Goal: Use online tool/utility: Utilize a website feature to perform a specific function

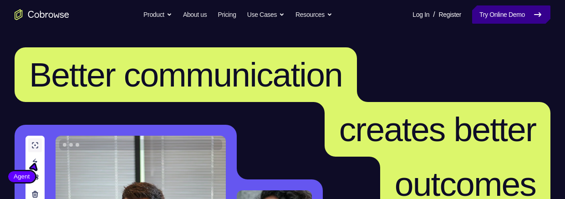
click at [507, 11] on link "Try Online Demo" at bounding box center [511, 14] width 78 height 18
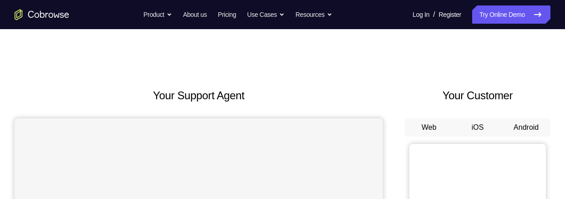
scroll to position [65, 0]
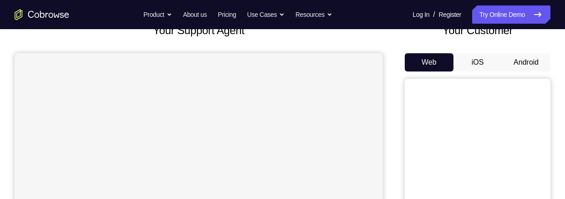
click at [524, 62] on button "Android" at bounding box center [525, 62] width 49 height 18
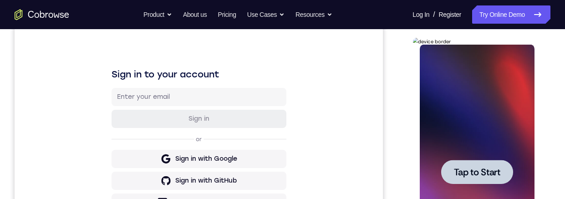
scroll to position [0, 0]
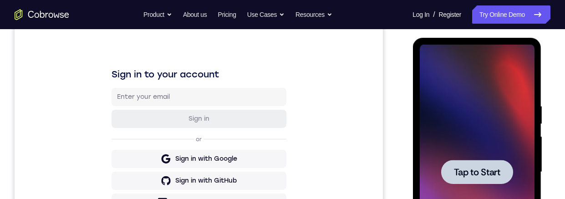
click at [480, 167] on span "Tap to Start" at bounding box center [476, 171] width 46 height 9
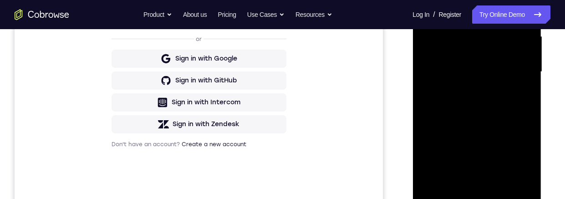
scroll to position [239, 0]
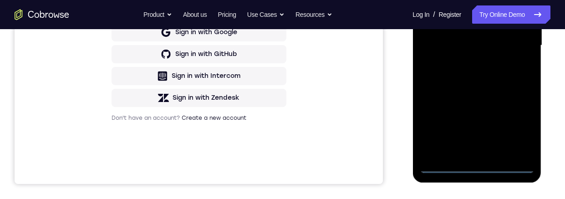
click at [475, 166] on div at bounding box center [476, 45] width 115 height 255
click at [518, 130] on div at bounding box center [476, 45] width 115 height 255
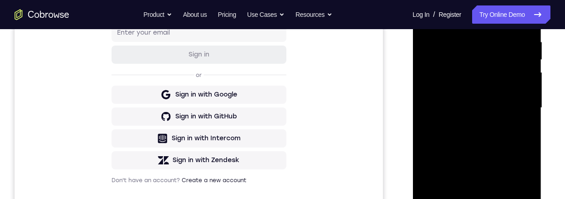
scroll to position [121, 0]
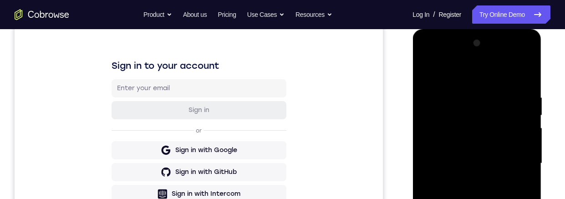
click at [484, 74] on div at bounding box center [476, 163] width 115 height 255
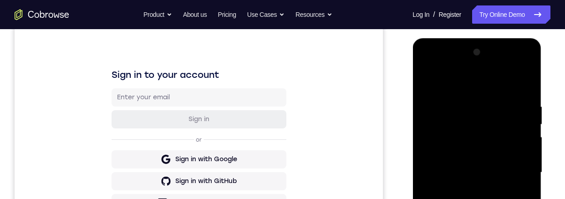
click at [516, 166] on div at bounding box center [476, 172] width 115 height 255
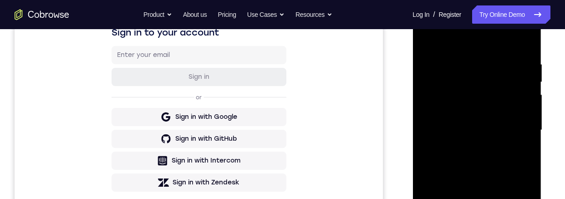
scroll to position [214, 0]
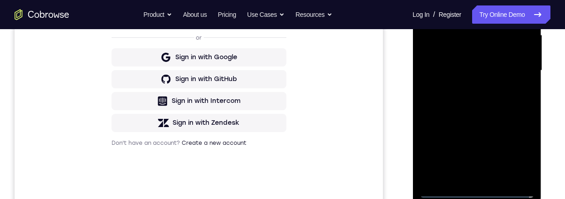
click at [470, 177] on div at bounding box center [476, 70] width 115 height 255
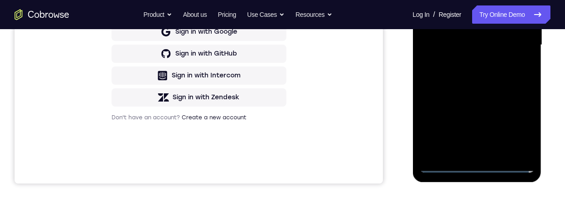
scroll to position [238, 0]
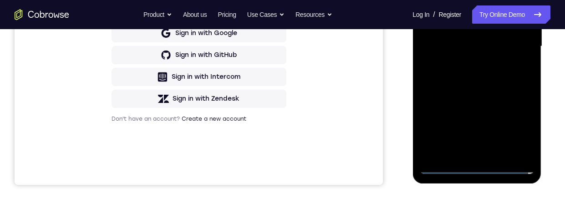
click at [503, 41] on div at bounding box center [476, 46] width 115 height 255
click at [493, 23] on div at bounding box center [476, 46] width 115 height 255
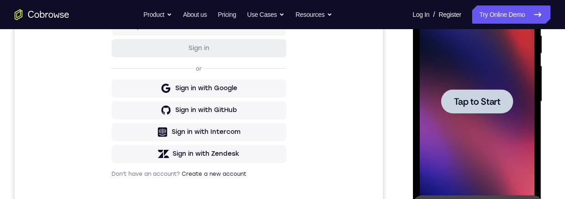
click at [474, 105] on span "Tap to Start" at bounding box center [476, 101] width 46 height 9
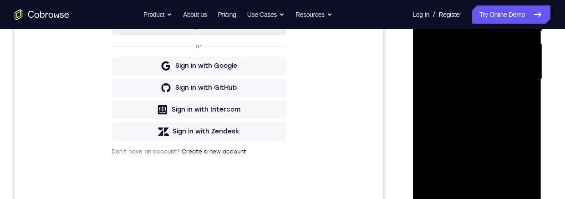
scroll to position [218, 0]
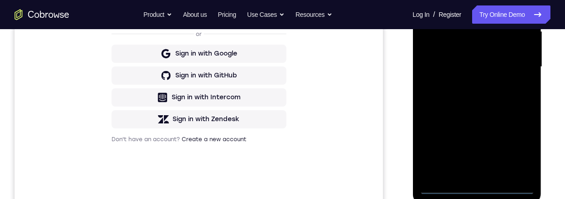
click at [476, 188] on div at bounding box center [476, 66] width 115 height 255
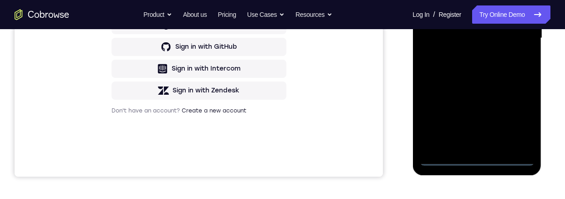
click at [517, 121] on div at bounding box center [476, 38] width 115 height 255
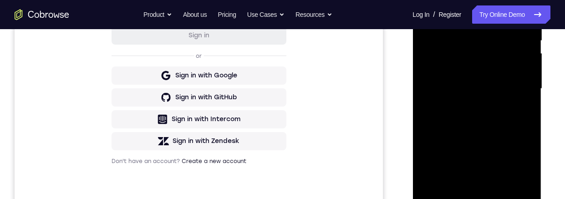
scroll to position [157, 0]
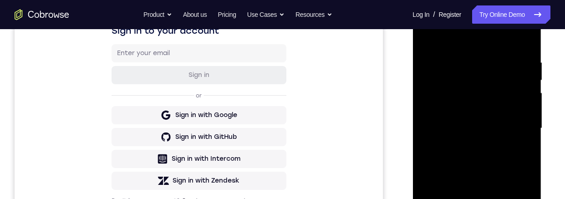
click at [472, 36] on div at bounding box center [476, 128] width 115 height 255
click at [517, 130] on div at bounding box center [476, 128] width 115 height 255
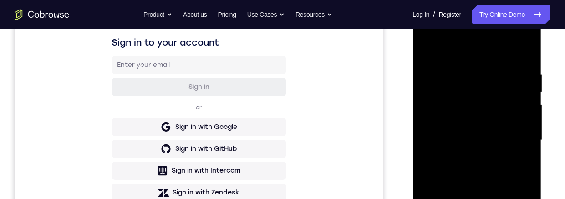
scroll to position [145, 0]
click at [466, 198] on div at bounding box center [476, 139] width 115 height 255
click at [467, 198] on div at bounding box center [476, 139] width 115 height 255
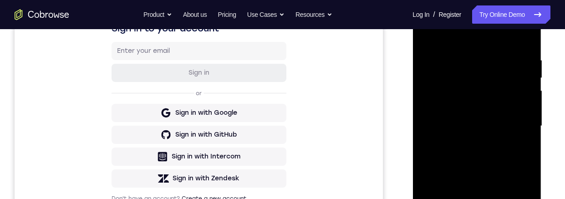
scroll to position [143, 0]
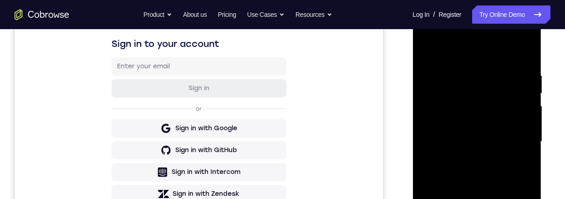
click at [485, 138] on div at bounding box center [476, 141] width 115 height 255
click at [494, 121] on div at bounding box center [476, 141] width 115 height 255
click at [514, 141] on div at bounding box center [476, 141] width 115 height 255
click at [512, 175] on div at bounding box center [476, 141] width 115 height 255
click at [505, 162] on div at bounding box center [476, 141] width 115 height 255
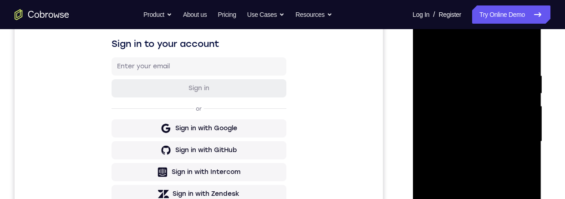
click at [495, 168] on div at bounding box center [476, 141] width 115 height 255
click at [521, 157] on div at bounding box center [476, 141] width 115 height 255
click at [524, 123] on div at bounding box center [476, 141] width 115 height 255
click at [495, 141] on div at bounding box center [476, 141] width 115 height 255
click at [489, 174] on div at bounding box center [476, 141] width 115 height 255
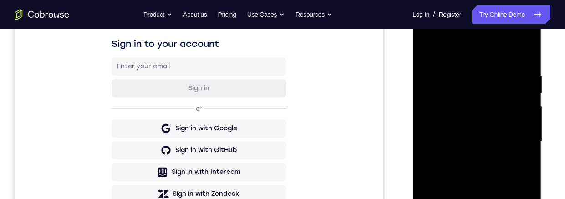
click at [491, 166] on div at bounding box center [476, 141] width 115 height 255
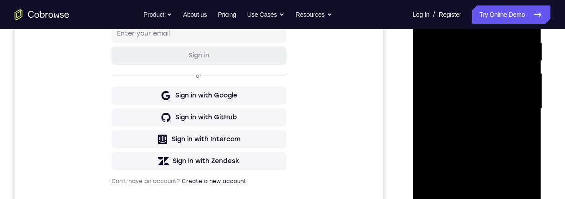
scroll to position [238, 0]
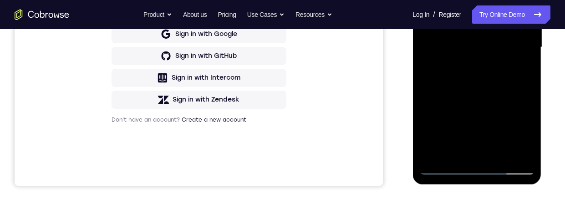
click at [510, 85] on div at bounding box center [476, 47] width 115 height 255
click at [526, 89] on div at bounding box center [476, 47] width 115 height 255
click at [502, 152] on div at bounding box center [476, 47] width 115 height 255
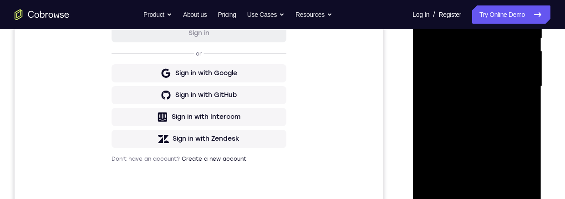
scroll to position [186, 0]
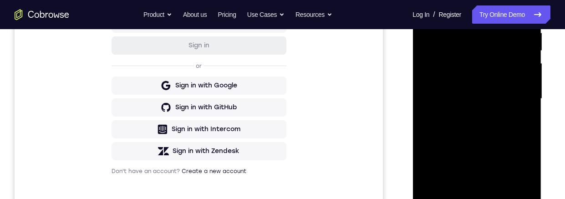
click at [495, 149] on div at bounding box center [476, 98] width 115 height 255
click at [490, 134] on div at bounding box center [476, 98] width 115 height 255
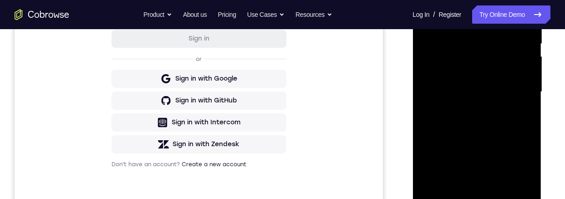
scroll to position [196, 0]
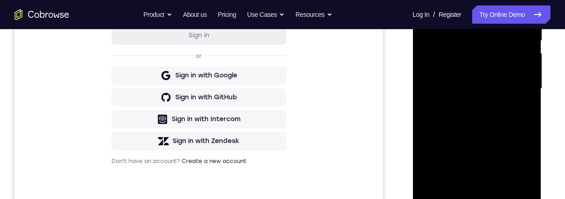
click at [476, 74] on div at bounding box center [476, 88] width 115 height 255
click at [502, 77] on div at bounding box center [476, 88] width 115 height 255
click at [523, 112] on div at bounding box center [476, 88] width 115 height 255
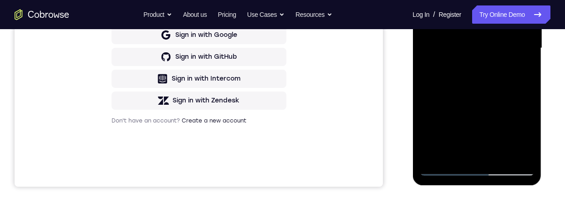
scroll to position [170, 0]
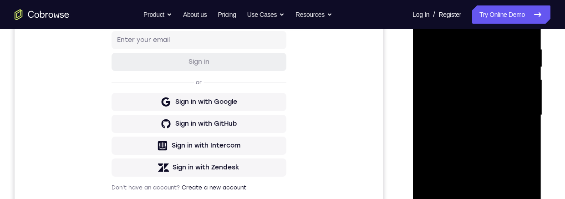
click at [471, 139] on div at bounding box center [476, 115] width 115 height 255
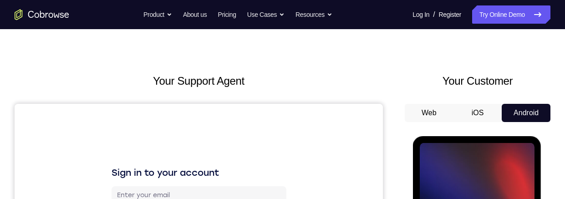
scroll to position [205, 0]
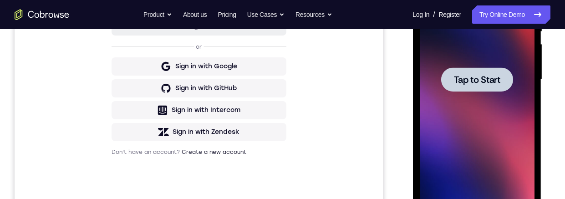
click at [484, 78] on span "Tap to Start" at bounding box center [476, 79] width 46 height 9
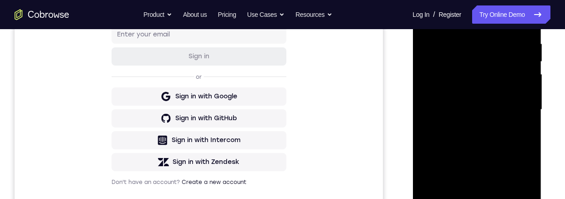
scroll to position [211, 0]
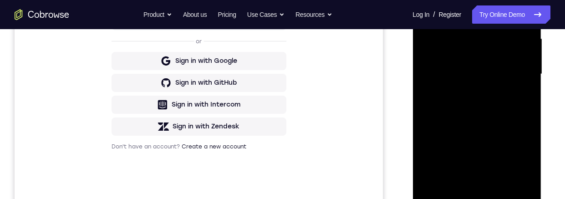
click at [473, 195] on div at bounding box center [476, 74] width 115 height 255
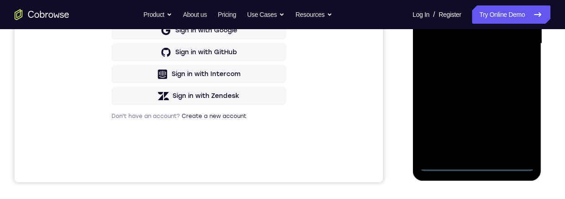
click at [516, 124] on div at bounding box center [476, 43] width 115 height 255
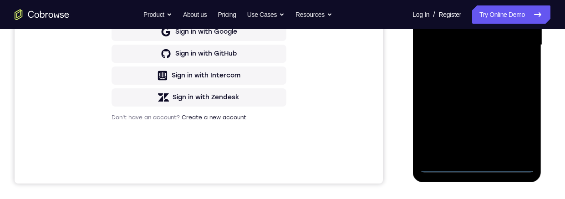
scroll to position [143, 0]
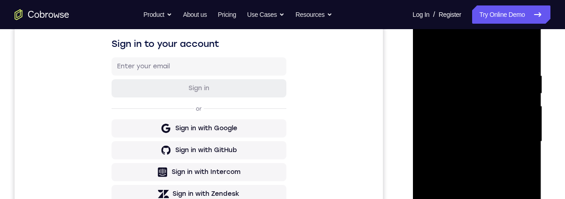
click at [485, 49] on div at bounding box center [476, 141] width 115 height 255
click at [516, 137] on div at bounding box center [476, 141] width 115 height 255
click at [472, 198] on div at bounding box center [476, 141] width 115 height 255
click at [508, 137] on div at bounding box center [476, 141] width 115 height 255
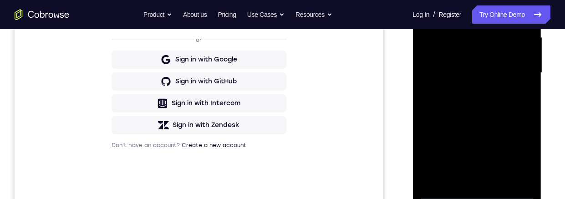
click at [469, 55] on div at bounding box center [476, 72] width 115 height 255
click at [454, 52] on div at bounding box center [476, 72] width 115 height 255
click at [479, 75] on div at bounding box center [476, 72] width 115 height 255
click at [487, 105] on div at bounding box center [476, 72] width 115 height 255
click at [483, 100] on div at bounding box center [476, 72] width 115 height 255
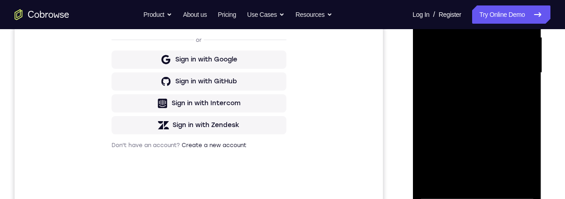
click at [488, 108] on div at bounding box center [476, 72] width 115 height 255
click at [498, 178] on div at bounding box center [476, 72] width 115 height 255
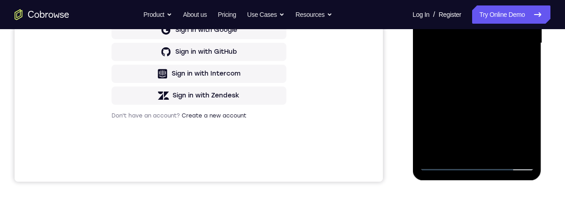
click at [476, 91] on div at bounding box center [476, 43] width 115 height 255
click at [462, 80] on div at bounding box center [476, 43] width 115 height 255
click at [526, 133] on div at bounding box center [476, 43] width 115 height 255
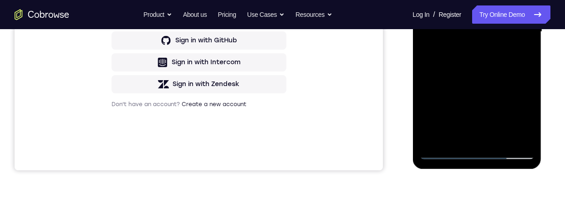
scroll to position [151, 0]
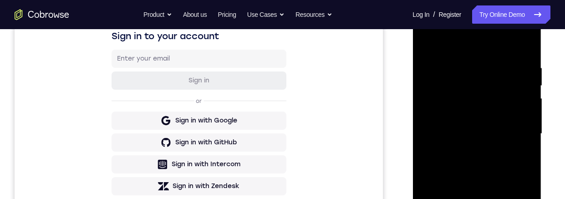
click at [424, 47] on div at bounding box center [476, 133] width 115 height 255
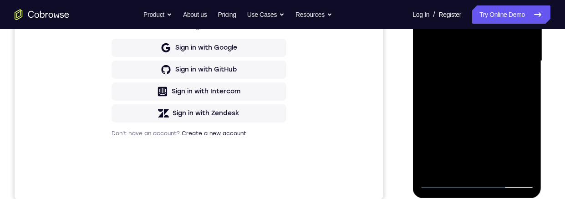
click at [435, 94] on div at bounding box center [476, 61] width 115 height 255
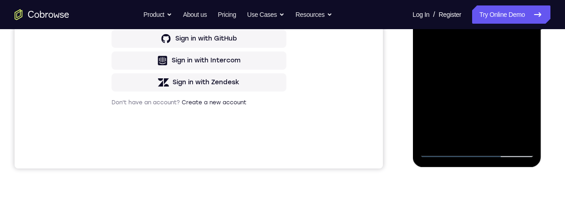
scroll to position [163, 0]
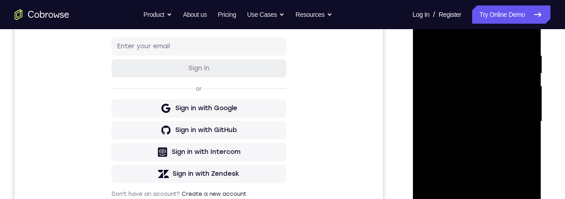
click at [424, 32] on div at bounding box center [476, 121] width 115 height 255
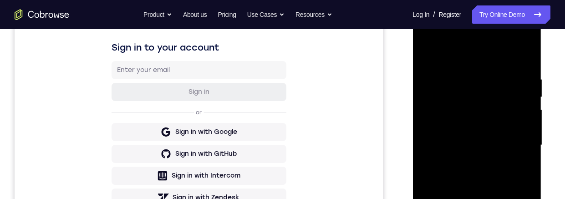
click at [425, 52] on div at bounding box center [476, 145] width 115 height 255
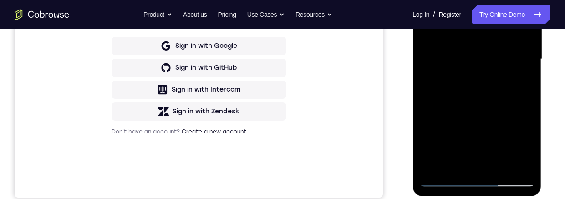
scroll to position [202, 0]
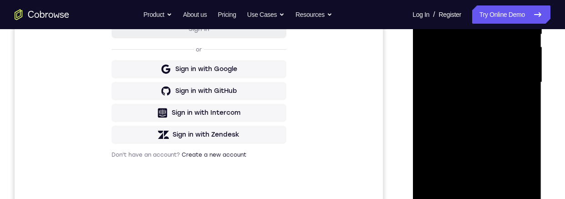
click at [532, 68] on div at bounding box center [476, 82] width 115 height 255
click at [427, 63] on div at bounding box center [476, 82] width 115 height 255
click at [525, 86] on div at bounding box center [476, 82] width 115 height 255
click at [495, 188] on div at bounding box center [476, 82] width 115 height 255
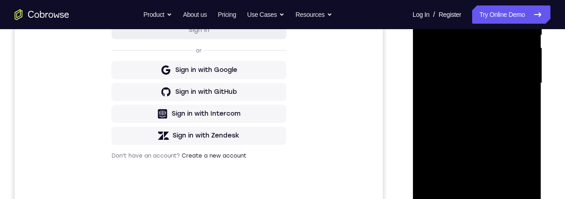
click at [526, 53] on div at bounding box center [476, 83] width 115 height 255
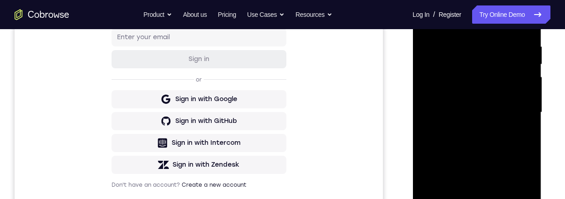
click at [526, 82] on div at bounding box center [476, 112] width 115 height 255
click at [525, 82] on div at bounding box center [476, 112] width 115 height 255
click at [530, 82] on div at bounding box center [476, 112] width 115 height 255
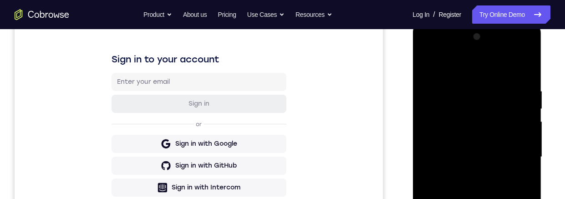
click at [480, 79] on div at bounding box center [476, 157] width 115 height 255
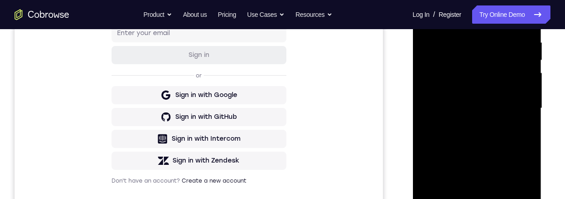
scroll to position [141, 0]
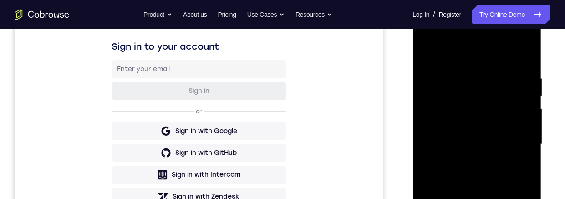
click at [433, 61] on div at bounding box center [476, 144] width 115 height 255
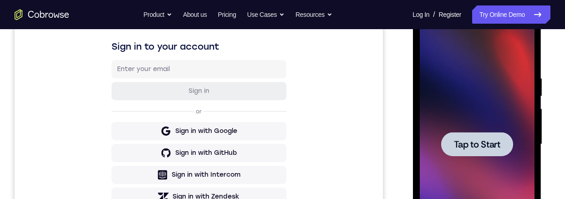
scroll to position [157, 0]
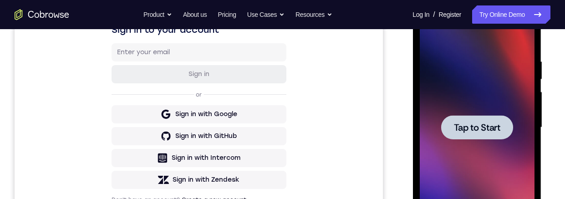
click at [468, 135] on div at bounding box center [476, 127] width 72 height 24
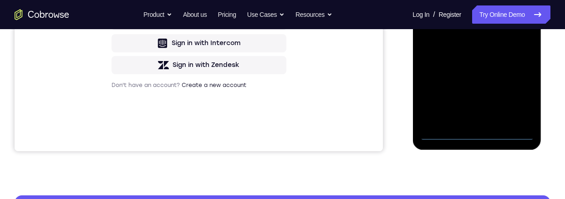
scroll to position [273, 0]
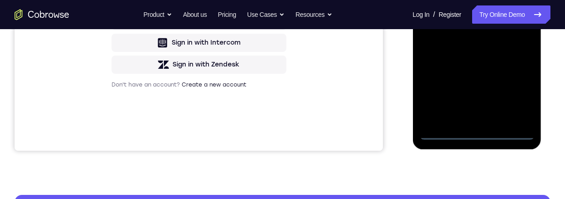
click at [477, 134] on div at bounding box center [476, 12] width 115 height 255
click at [474, 131] on div at bounding box center [476, 12] width 115 height 255
click at [516, 92] on div at bounding box center [476, 12] width 115 height 255
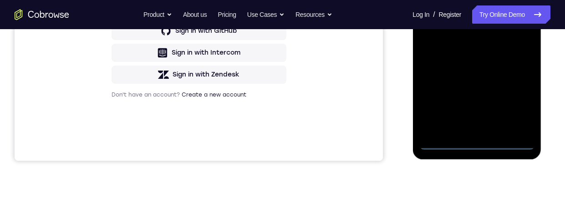
scroll to position [134, 0]
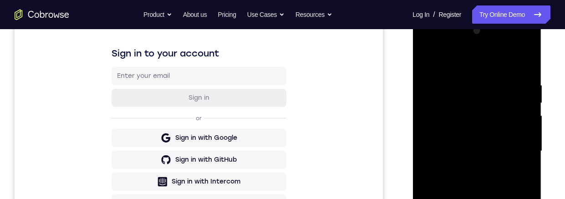
click at [481, 63] on div at bounding box center [476, 151] width 115 height 255
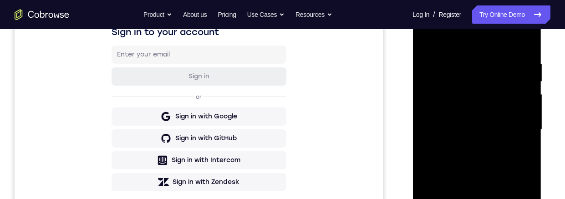
click at [513, 121] on div at bounding box center [476, 129] width 115 height 255
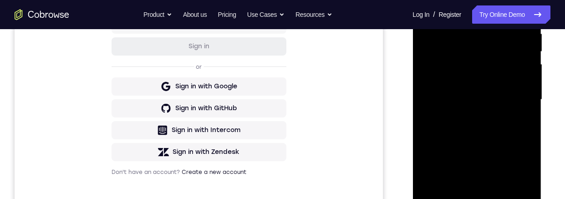
click at [465, 113] on div at bounding box center [476, 99] width 115 height 255
click at [505, 92] on div at bounding box center [476, 99] width 115 height 255
click at [467, 81] on div at bounding box center [476, 99] width 115 height 255
click at [511, 102] on div at bounding box center [476, 99] width 115 height 255
click at [509, 127] on div at bounding box center [476, 99] width 115 height 255
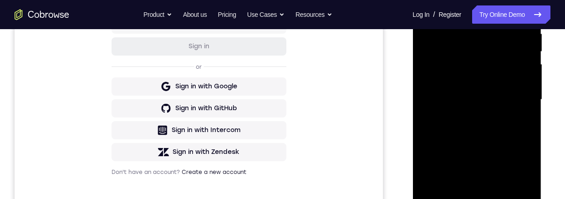
click at [501, 126] on div at bounding box center [476, 99] width 115 height 255
click at [500, 142] on div at bounding box center [476, 99] width 115 height 255
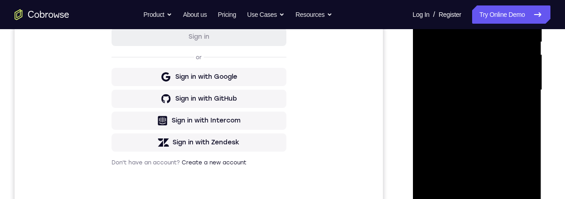
scroll to position [187, 0]
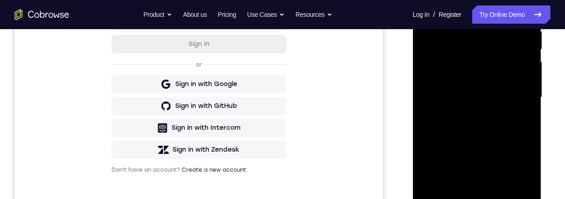
click at [502, 128] on div at bounding box center [476, 97] width 115 height 255
click at [434, 63] on div at bounding box center [476, 97] width 115 height 255
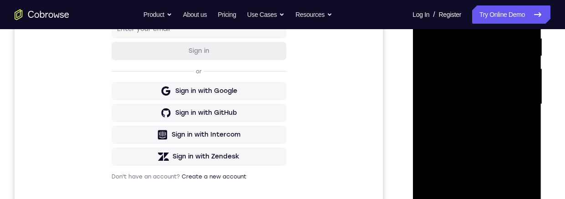
click at [505, 127] on div at bounding box center [476, 104] width 115 height 255
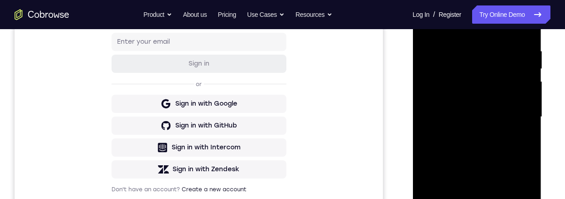
scroll to position [135, 0]
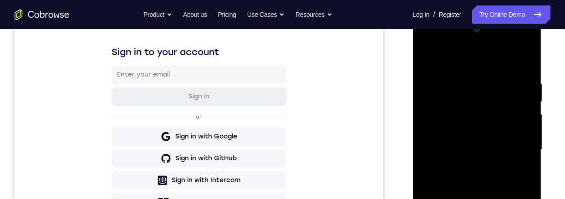
click at [487, 128] on div at bounding box center [476, 149] width 115 height 255
click at [505, 142] on div at bounding box center [476, 149] width 115 height 255
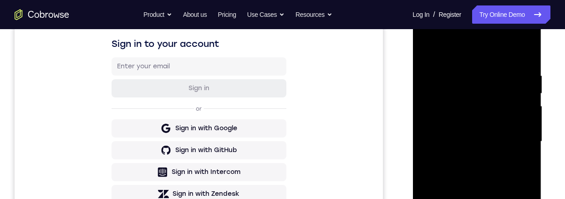
click at [501, 198] on div at bounding box center [476, 141] width 115 height 255
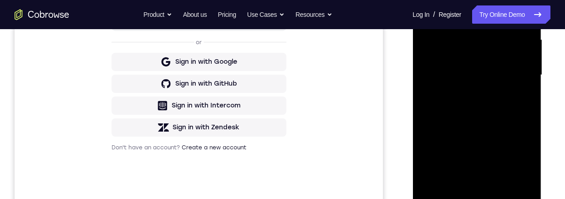
scroll to position [203, 0]
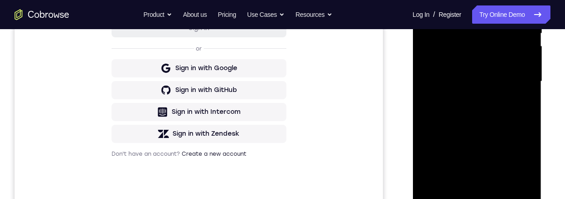
click at [497, 128] on div at bounding box center [476, 81] width 115 height 255
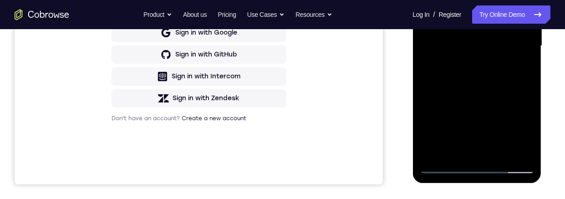
scroll to position [243, 0]
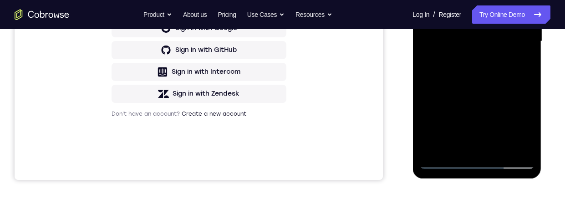
click at [489, 71] on div at bounding box center [476, 41] width 115 height 255
click at [455, 146] on div at bounding box center [476, 41] width 115 height 255
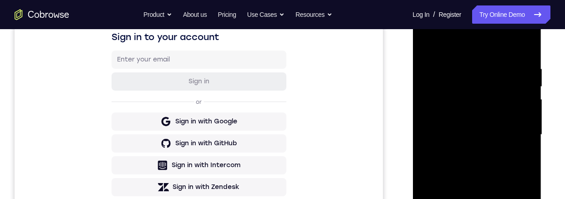
click at [427, 41] on div at bounding box center [476, 134] width 115 height 255
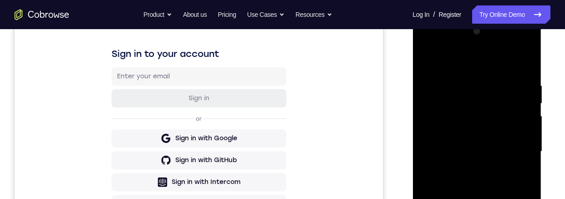
scroll to position [144, 0]
